Goal: Entertainment & Leisure: Consume media (video, audio)

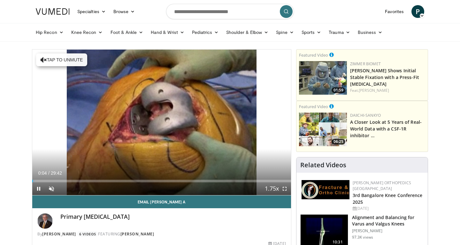
scroll to position [61, 0]
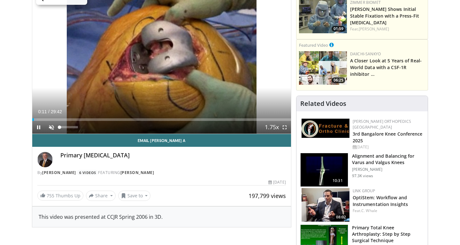
click at [51, 129] on span "Video Player" at bounding box center [51, 127] width 13 height 13
click at [53, 125] on span "Video Player" at bounding box center [51, 127] width 13 height 13
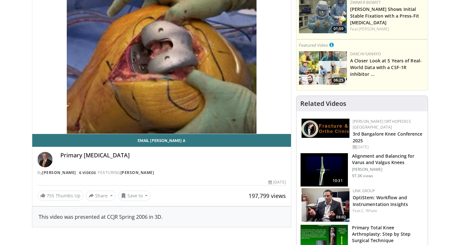
click at [53, 125] on div "10 seconds Tap to unmute" at bounding box center [161, 60] width 259 height 145
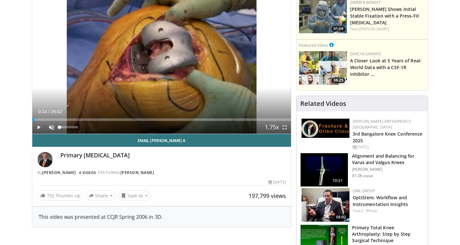
click at [53, 125] on span "Video Player" at bounding box center [51, 127] width 13 height 13
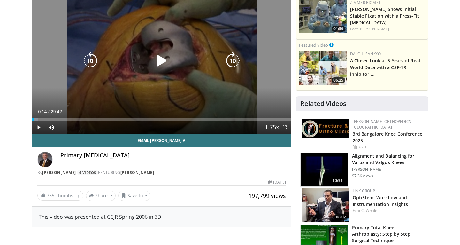
click at [162, 62] on icon "Video Player" at bounding box center [162, 61] width 18 height 18
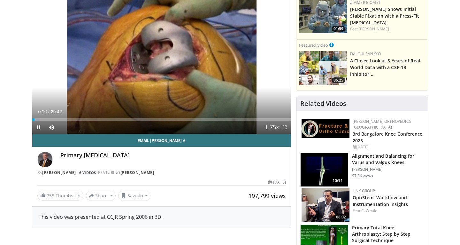
click at [285, 127] on span "Video Player" at bounding box center [284, 127] width 13 height 13
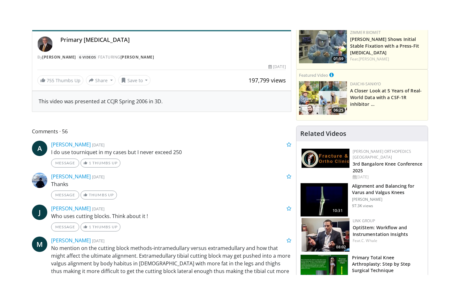
scroll to position [0, 0]
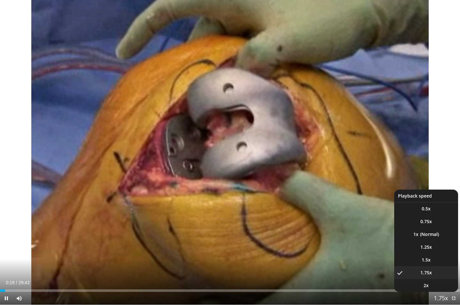
click at [441, 244] on span "Video Player" at bounding box center [440, 298] width 9 height 13
click at [425, 244] on span "1.25x" at bounding box center [425, 247] width 11 height 6
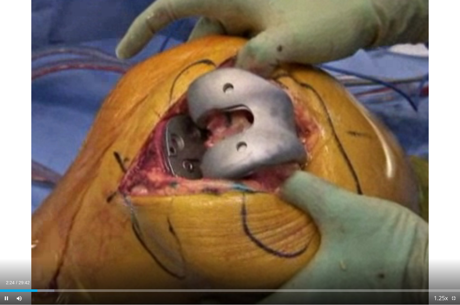
click at [5, 244] on span "Video Player" at bounding box center [6, 298] width 13 height 13
click at [454, 244] on span "Video Player" at bounding box center [453, 298] width 13 height 13
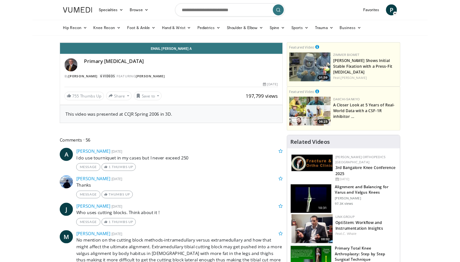
scroll to position [61, 0]
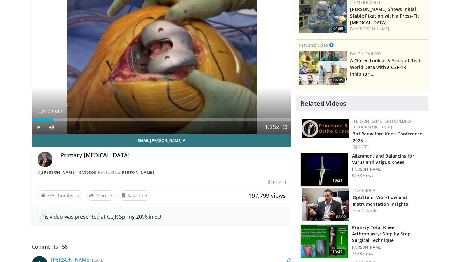
click at [284, 125] on span "Video Player" at bounding box center [284, 127] width 13 height 13
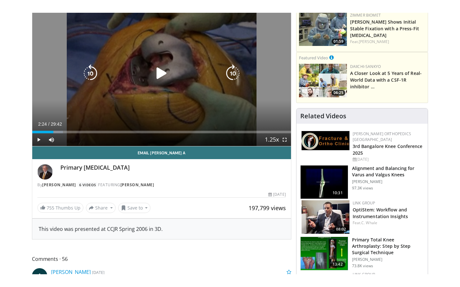
scroll to position [0, 0]
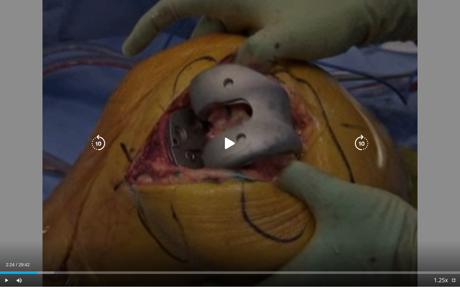
click at [228, 142] on icon "Video Player" at bounding box center [230, 144] width 18 height 18
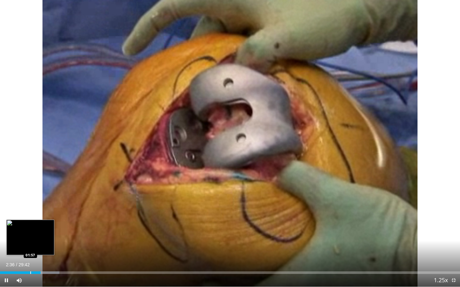
click at [30, 244] on div "Progress Bar" at bounding box center [30, 273] width 1 height 3
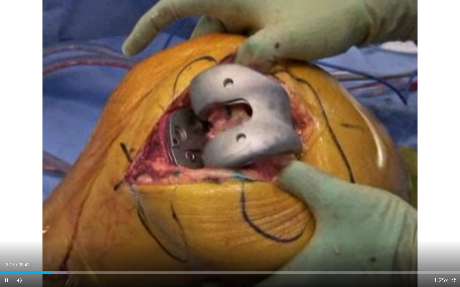
click at [9, 244] on span "Video Player" at bounding box center [6, 280] width 13 height 13
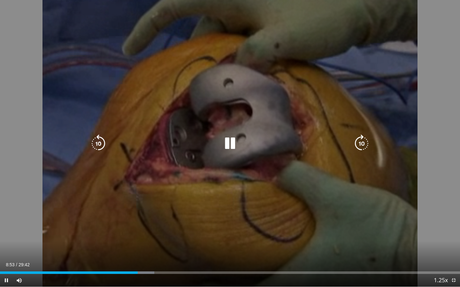
click at [229, 144] on icon "Video Player" at bounding box center [230, 144] width 18 height 18
click at [226, 135] on icon "Video Player" at bounding box center [230, 144] width 18 height 18
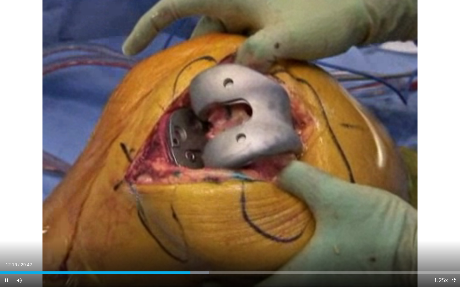
click at [180, 244] on div "Current Time 12:16 / Duration 29:42 Pause Skip Backward Skip Forward Mute Loade…" at bounding box center [230, 280] width 460 height 13
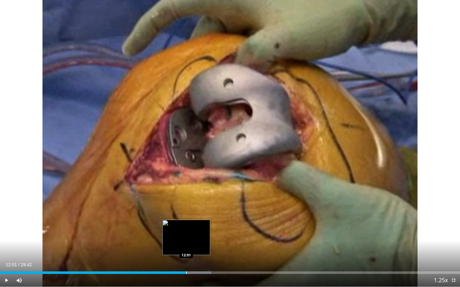
click at [186, 244] on div "Progress Bar" at bounding box center [186, 273] width 1 height 3
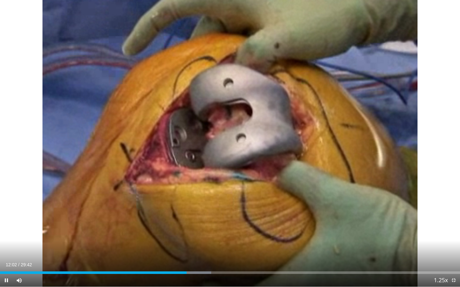
click at [183, 244] on div "Current Time 12:02 / Duration 29:42 Pause Skip Backward Skip Forward Mute Loade…" at bounding box center [230, 280] width 460 height 13
click at [181, 244] on div "Current Time 12:04 / Duration 29:42 Pause Skip Backward Skip Forward Mute Loade…" at bounding box center [230, 280] width 460 height 13
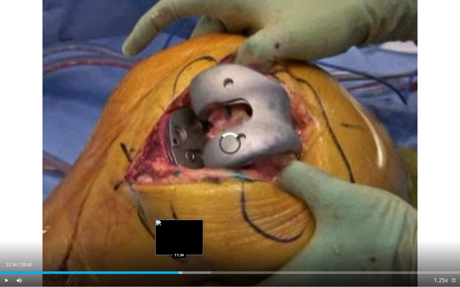
click at [179, 244] on div "Progress Bar" at bounding box center [179, 273] width 1 height 3
